Goal: Find specific page/section: Find specific page/section

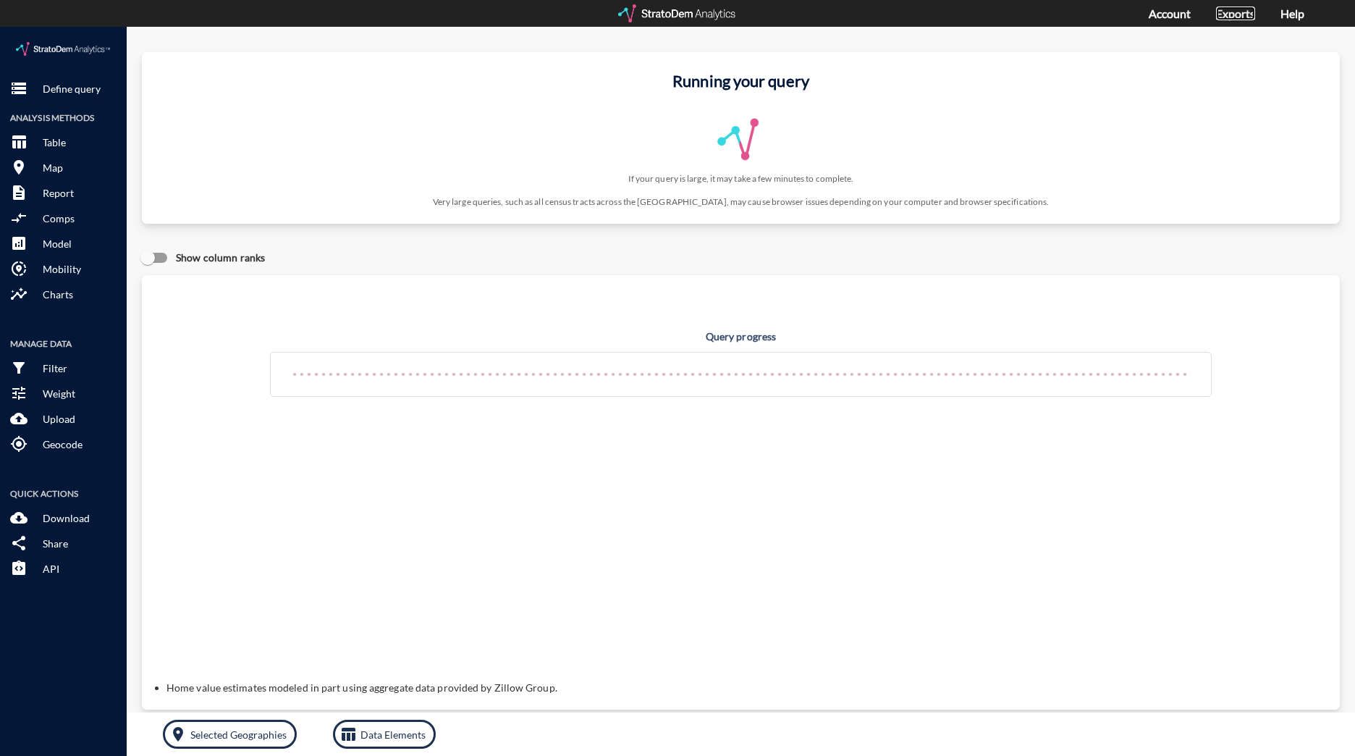
click at [1234, 17] on link "Exports" at bounding box center [1235, 14] width 39 height 14
